Goal: Navigation & Orientation: Find specific page/section

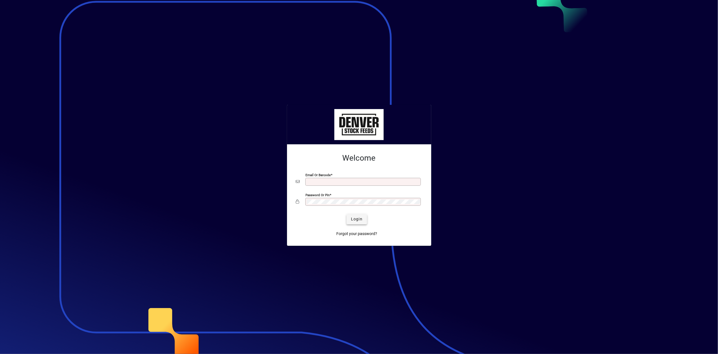
type input "**********"
click at [359, 219] on span "Login" at bounding box center [357, 219] width 12 height 6
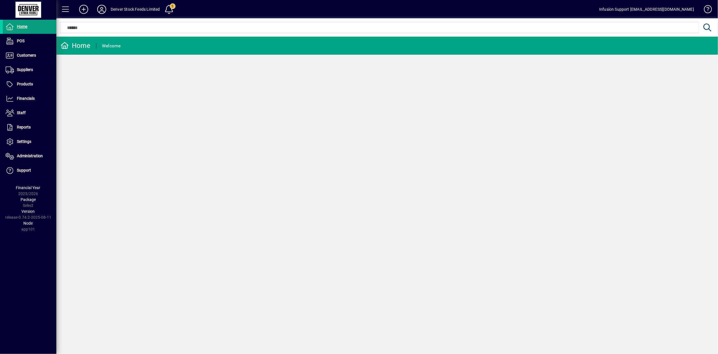
click at [104, 13] on icon at bounding box center [101, 9] width 11 height 9
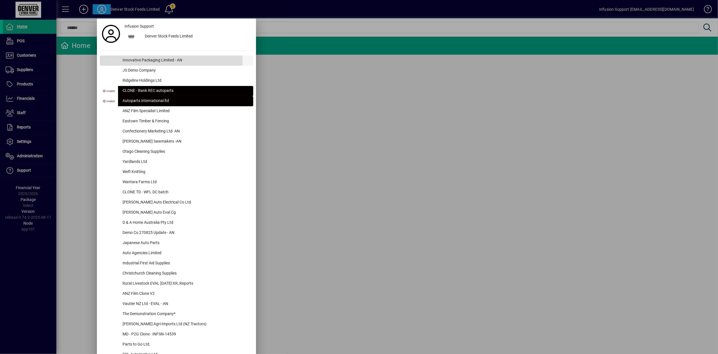
click at [144, 60] on div "Innovative Packaging Limited - AN" at bounding box center [185, 60] width 135 height 10
